Goal: Complete application form

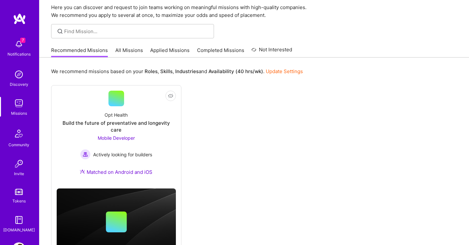
scroll to position [49, 0]
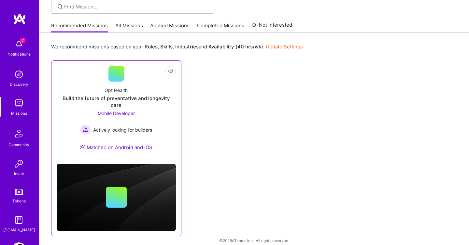
click at [117, 98] on div "Build the future of preventative and longevity care" at bounding box center [116, 102] width 119 height 14
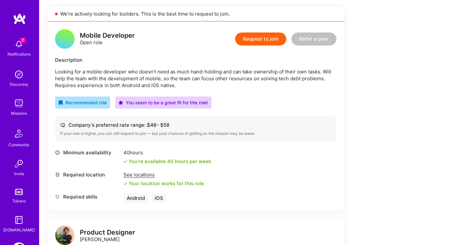
scroll to position [148, 0]
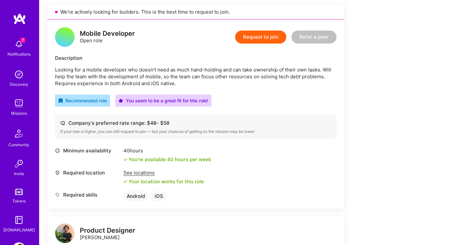
click at [263, 38] on button "Request to join" at bounding box center [260, 37] width 51 height 13
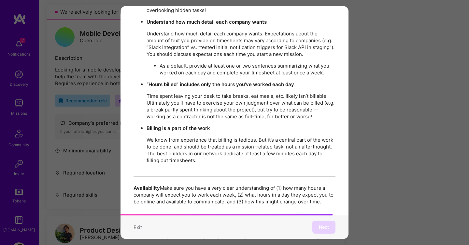
scroll to position [1118, 0]
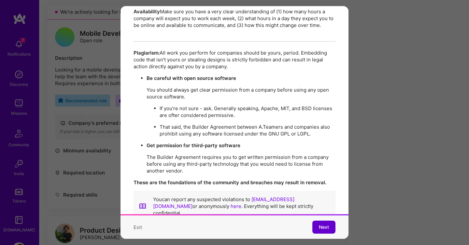
click at [322, 213] on span "Next" at bounding box center [324, 227] width 10 height 7
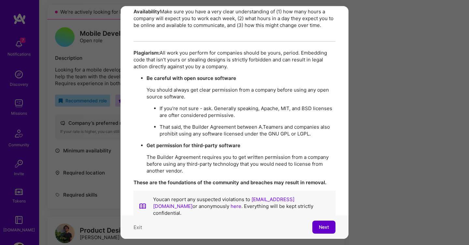
scroll to position [0, 0]
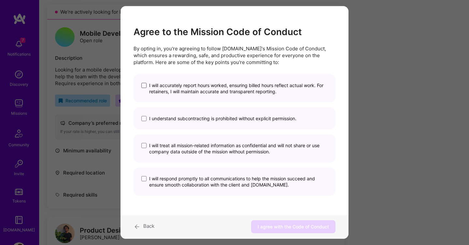
click at [144, 86] on span "modal" at bounding box center [143, 85] width 5 height 5
click at [0, 0] on input "I will accurately report hours worked, ensuring billed hours reflect actual wor…" at bounding box center [0, 0] width 0 height 0
click at [144, 118] on span "modal" at bounding box center [143, 118] width 5 height 5
click at [0, 0] on input "I understand subcontracting is prohibited without explicit permission." at bounding box center [0, 0] width 0 height 0
click at [155, 148] on span "I will treat all mission-related information as confidential and will not share…" at bounding box center [238, 149] width 178 height 12
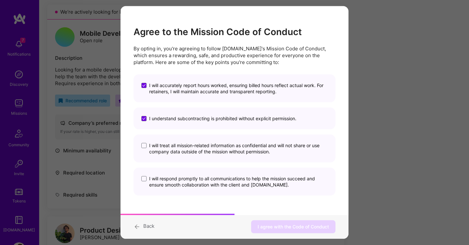
click at [0, 0] on input "I will treat all mission-related information as confidential and will not share…" at bounding box center [0, 0] width 0 height 0
click at [158, 180] on span "I will respond promptly to all communications to help the mission succeed and e…" at bounding box center [238, 182] width 178 height 12
click at [0, 0] on input "I will respond promptly to all communications to help the mission succeed and e…" at bounding box center [0, 0] width 0 height 0
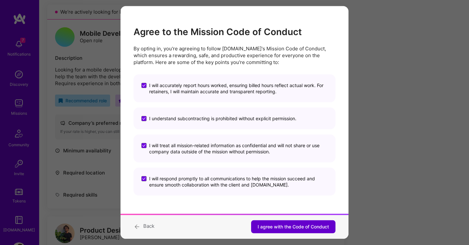
click at [279, 213] on span "I agree with the Code of Conduct" at bounding box center [292, 227] width 71 height 7
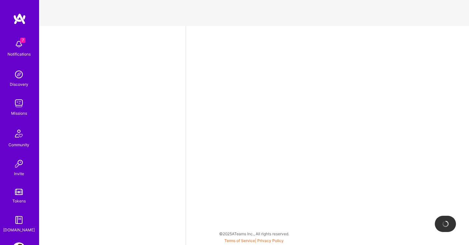
select select "IL"
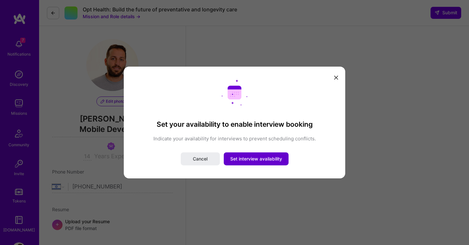
click at [263, 159] on span "Set interview availability" at bounding box center [256, 159] width 52 height 7
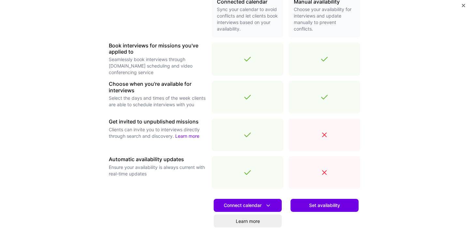
scroll to position [171, 0]
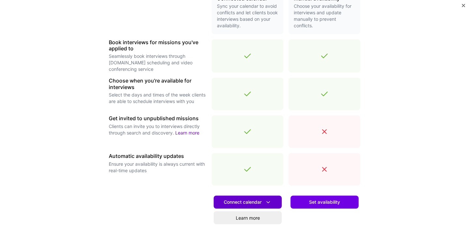
click at [268, 201] on icon at bounding box center [268, 202] width 7 height 7
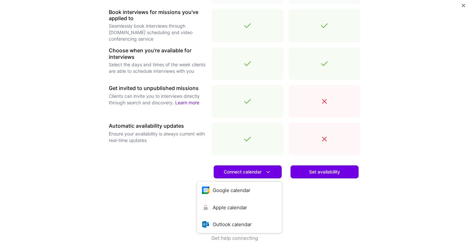
scroll to position [208, 0]
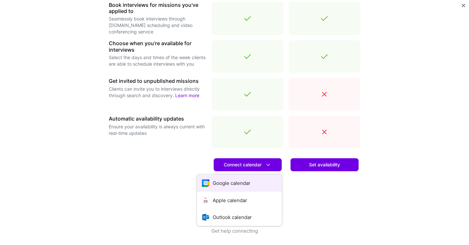
click at [230, 184] on button "Google calendar" at bounding box center [239, 183] width 85 height 17
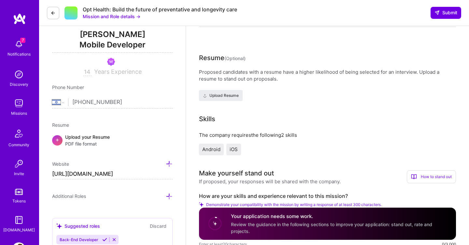
scroll to position [85, 0]
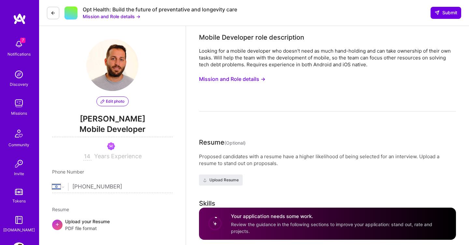
select select "IL"
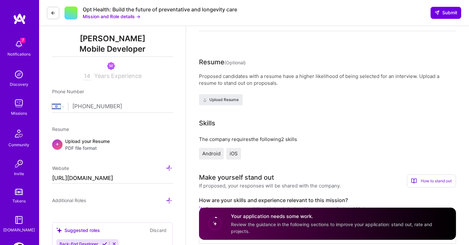
scroll to position [85, 0]
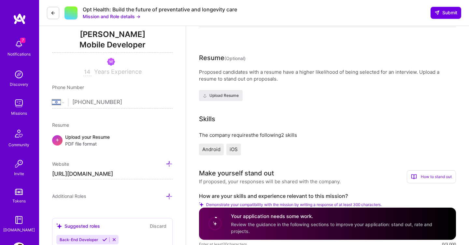
click at [251, 225] on span "Review the guidance in the following sections to improve your application: stan…" at bounding box center [331, 228] width 201 height 12
click at [243, 214] on h4 "Your application needs some work." at bounding box center [339, 216] width 217 height 7
click at [218, 225] on circle at bounding box center [215, 224] width 12 height 12
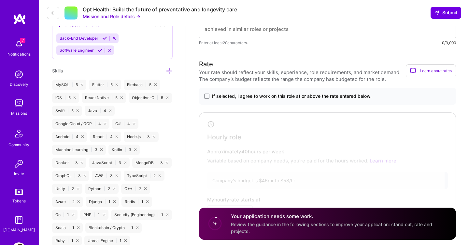
scroll to position [288, 0]
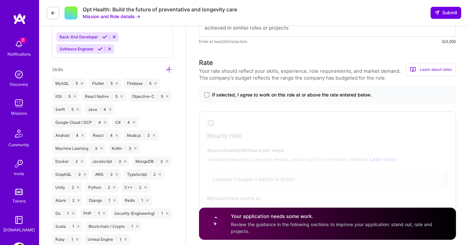
click at [138, 111] on div "MySQL | 5 Flutter | 5 Firebase | 5 iOS | 5 React Native | 5 Objective-C | 5 Swi…" at bounding box center [112, 174] width 120 height 193
click at [81, 161] on icon at bounding box center [82, 161] width 2 height 2
click at [130, 161] on icon at bounding box center [130, 161] width 2 height 2
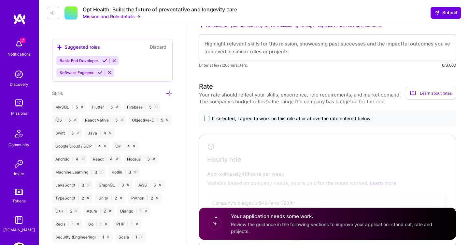
scroll to position [260, 0]
